Goal: Task Accomplishment & Management: Use online tool/utility

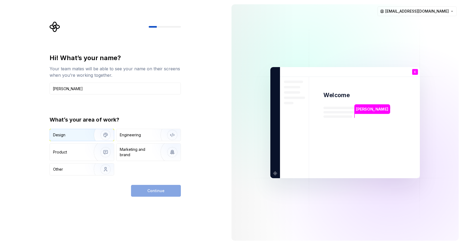
type input "[PERSON_NAME]"
click at [86, 136] on img "button" at bounding box center [102, 135] width 34 height 36
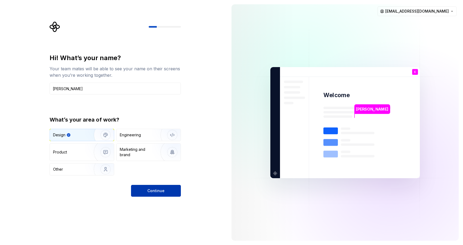
click at [169, 195] on button "Continue" at bounding box center [156, 191] width 50 height 12
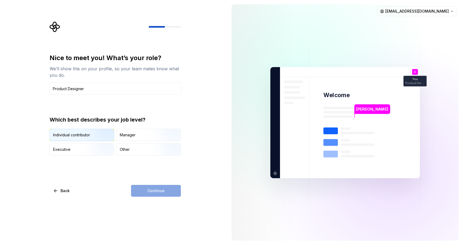
type input "Product Designer"
click at [106, 133] on img "button" at bounding box center [101, 142] width 34 height 36
click at [145, 188] on button "Continue" at bounding box center [156, 191] width 50 height 12
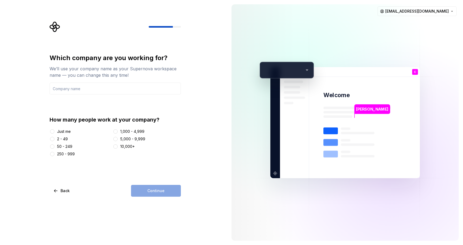
click at [123, 170] on div "Which company are you working for? We’ll use your company name as your Supernov…" at bounding box center [115, 125] width 131 height 143
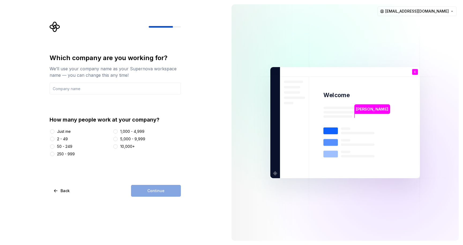
click at [68, 132] on div "Just me" at bounding box center [64, 131] width 14 height 5
click at [54, 132] on button "Just me" at bounding box center [52, 131] width 4 height 4
click at [67, 136] on div "2 - 49" at bounding box center [62, 138] width 11 height 5
click at [54, 137] on button "2 - 49" at bounding box center [52, 139] width 4 height 4
click at [69, 132] on div "Just me" at bounding box center [64, 131] width 14 height 5
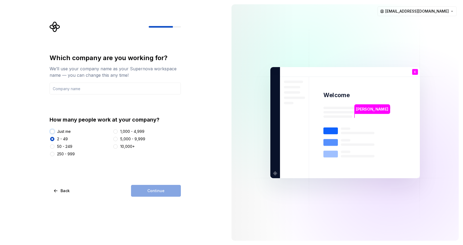
click at [54, 132] on button "Just me" at bounding box center [52, 131] width 4 height 4
click at [99, 91] on input "text" at bounding box center [115, 89] width 131 height 12
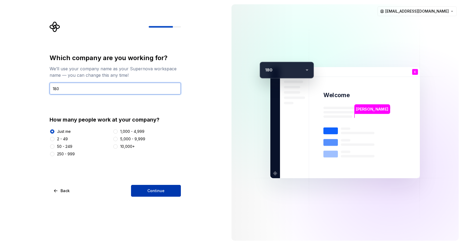
type input "180"
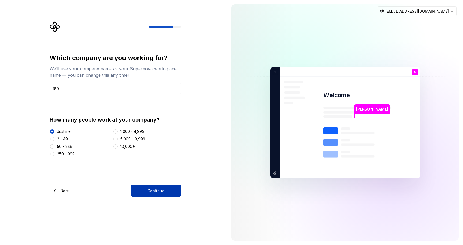
click at [160, 187] on button "Continue" at bounding box center [156, 191] width 50 height 12
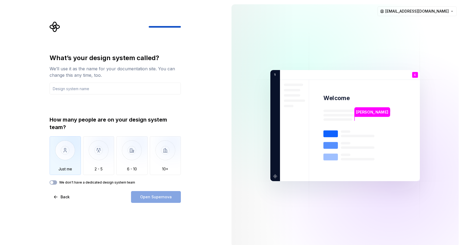
click at [76, 145] on img "button" at bounding box center [65, 154] width 31 height 36
click at [113, 91] on input "text" at bounding box center [115, 89] width 131 height 12
click at [94, 162] on img "button" at bounding box center [98, 154] width 31 height 36
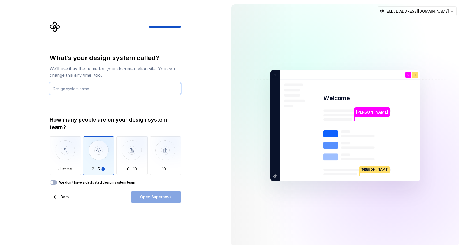
click at [117, 90] on input "text" at bounding box center [115, 89] width 131 height 12
type input "Teste"
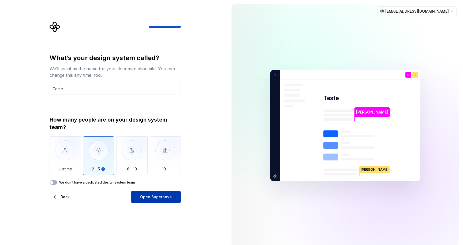
click at [154, 193] on button "Open Supernova" at bounding box center [156, 197] width 50 height 12
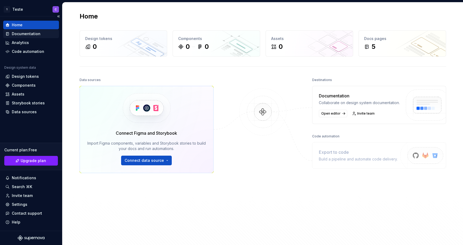
click at [43, 33] on div "Documentation" at bounding box center [30, 33] width 51 height 5
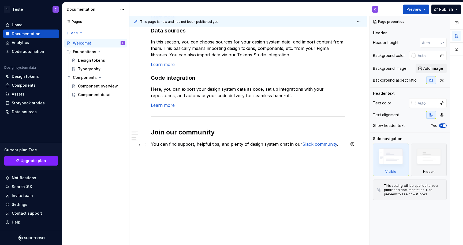
scroll to position [439, 0]
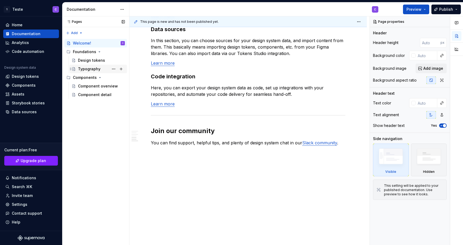
click at [98, 66] on div "Typography" at bounding box center [101, 69] width 47 height 8
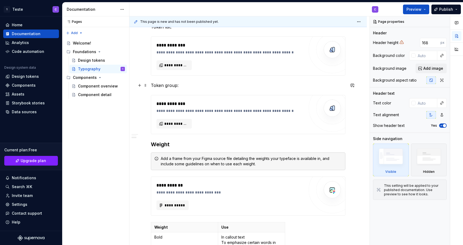
scroll to position [223, 0]
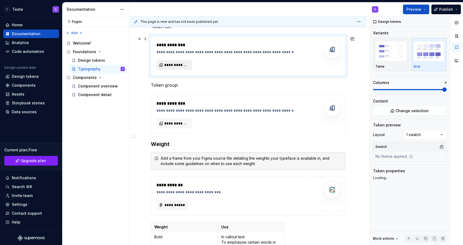
click at [175, 63] on span "**********" at bounding box center [176, 64] width 24 height 5
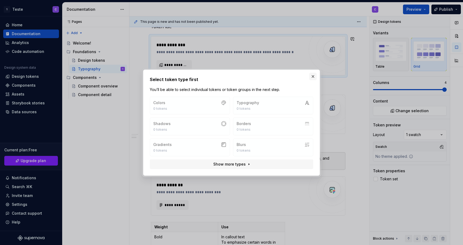
click at [314, 75] on button "button" at bounding box center [313, 77] width 8 height 8
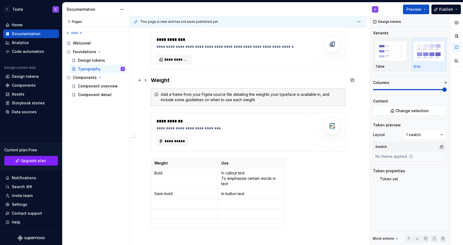
scroll to position [304, 0]
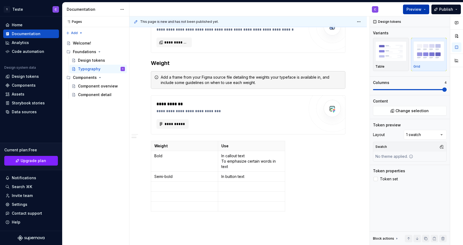
click at [410, 9] on span "Preview" at bounding box center [414, 9] width 15 height 5
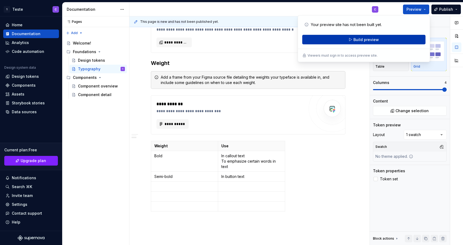
click at [375, 41] on span "Build preview" at bounding box center [366, 39] width 25 height 5
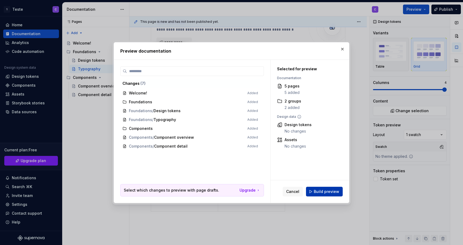
click at [318, 191] on span "Build preview" at bounding box center [326, 191] width 25 height 5
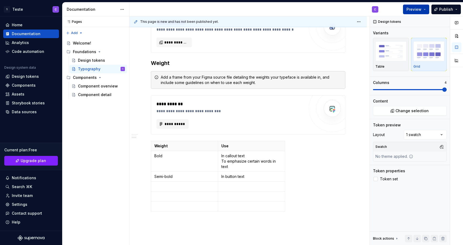
click at [418, 9] on span "Preview" at bounding box center [414, 9] width 15 height 5
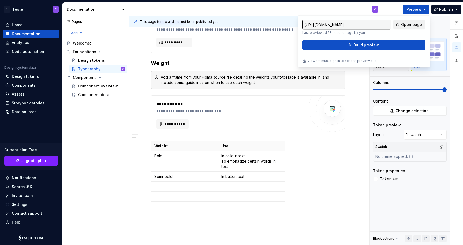
click at [414, 23] on span "Open page" at bounding box center [411, 24] width 21 height 5
type textarea "*"
